Goal: Task Accomplishment & Management: Complete application form

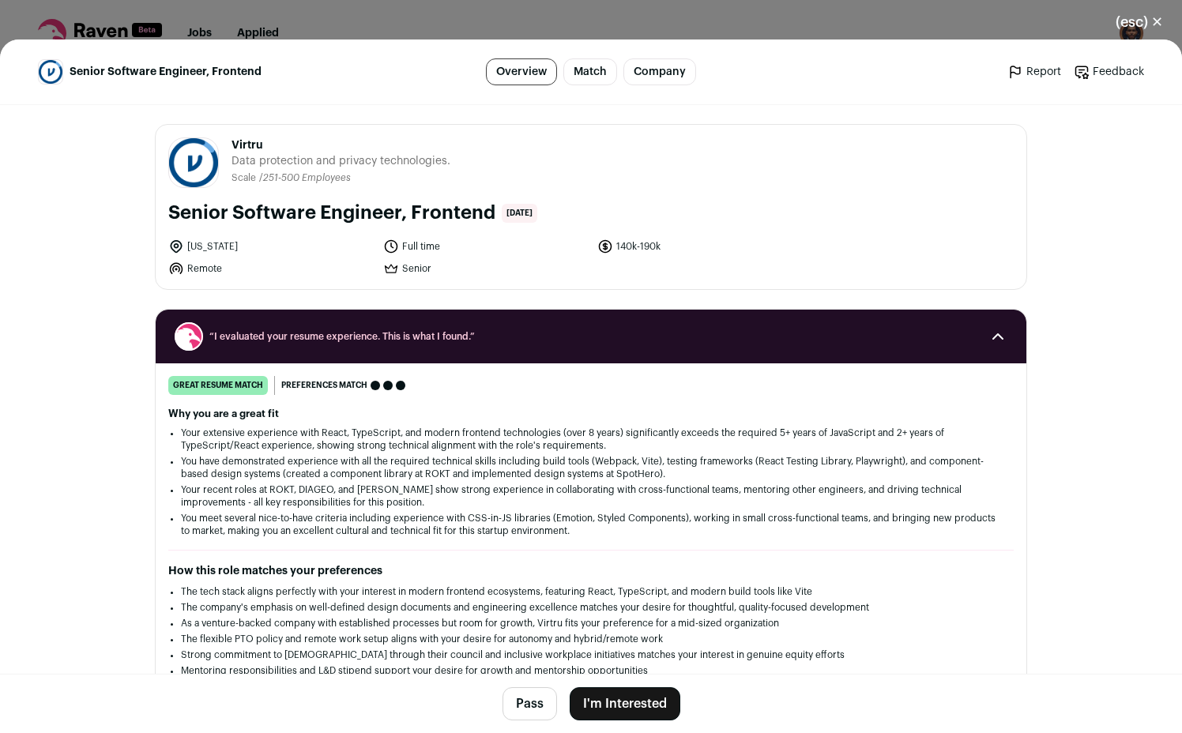
click at [608, 706] on button "I'm Interested" at bounding box center [625, 703] width 111 height 33
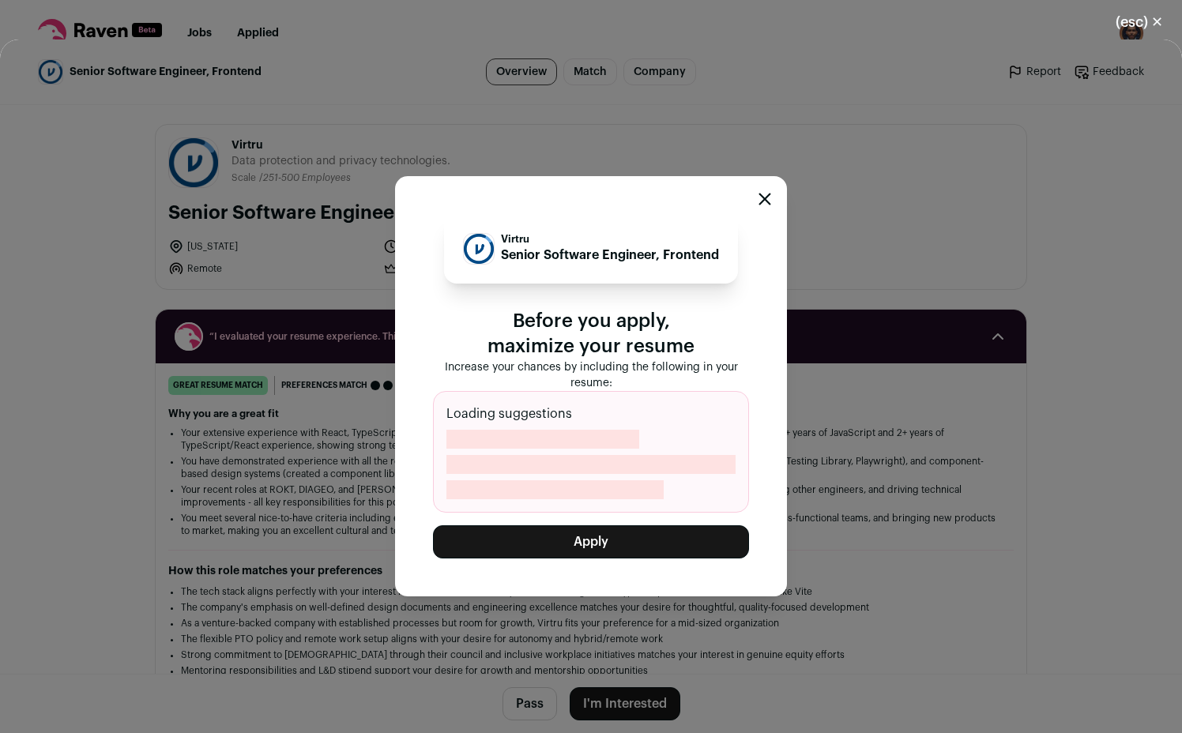
click at [641, 559] on button "Apply" at bounding box center [591, 541] width 316 height 33
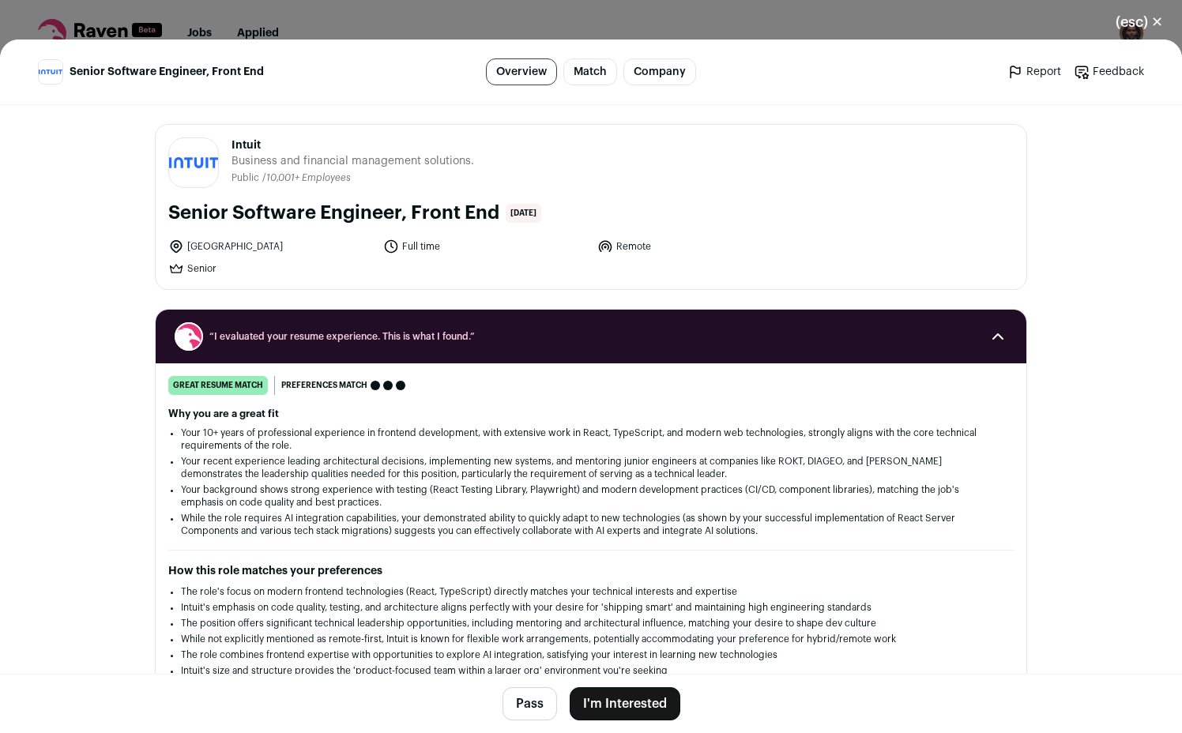
click at [625, 695] on button "I'm Interested" at bounding box center [625, 703] width 111 height 33
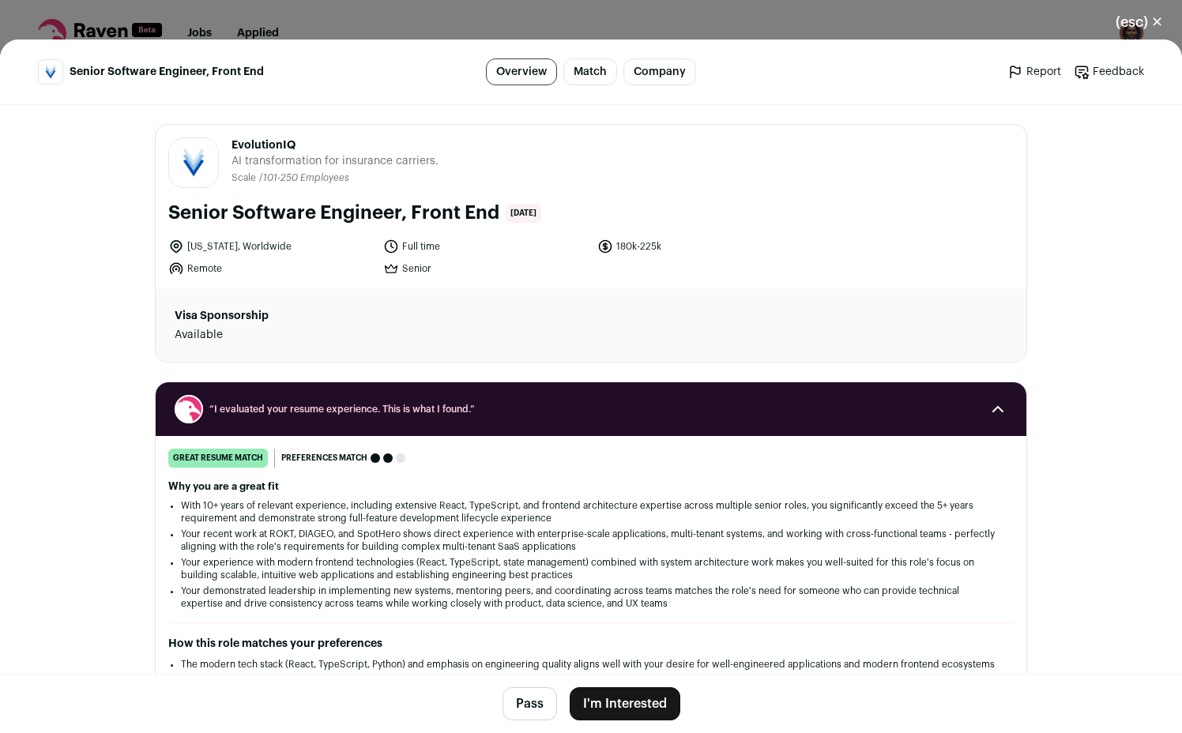
click at [613, 698] on button "I'm Interested" at bounding box center [625, 703] width 111 height 33
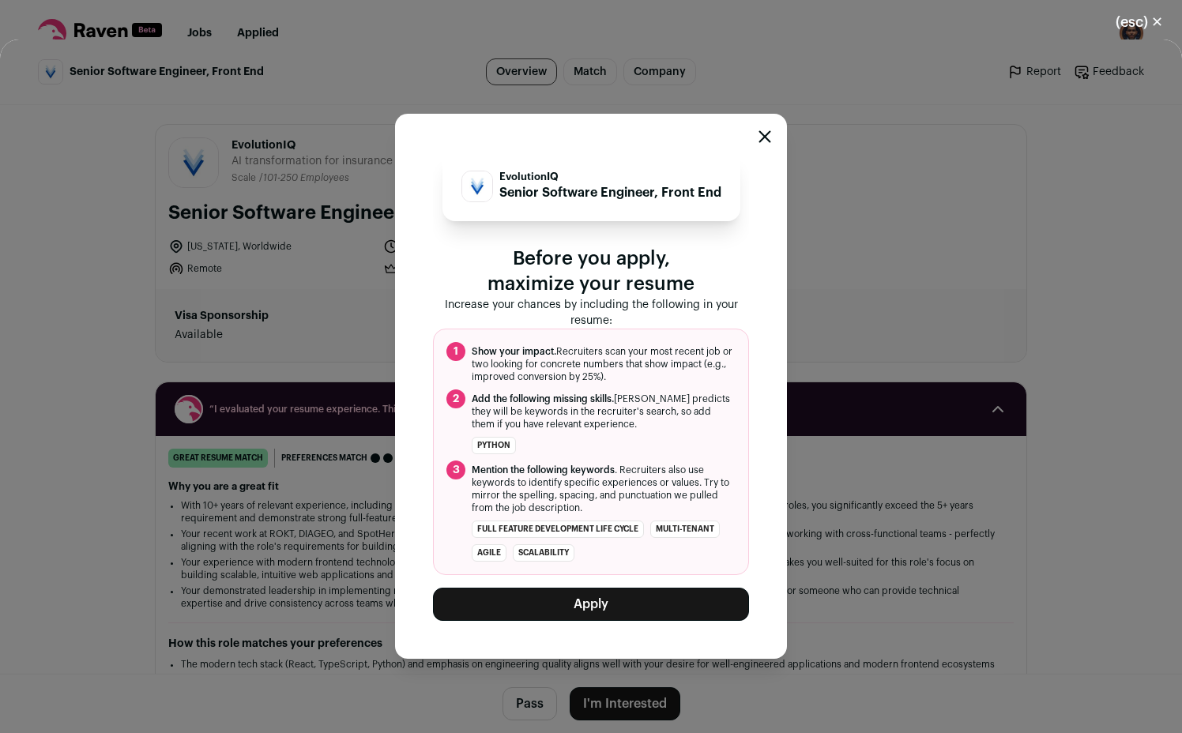
click at [615, 600] on button "Apply" at bounding box center [591, 604] width 316 height 33
